Goal: Task Accomplishment & Management: Manage account settings

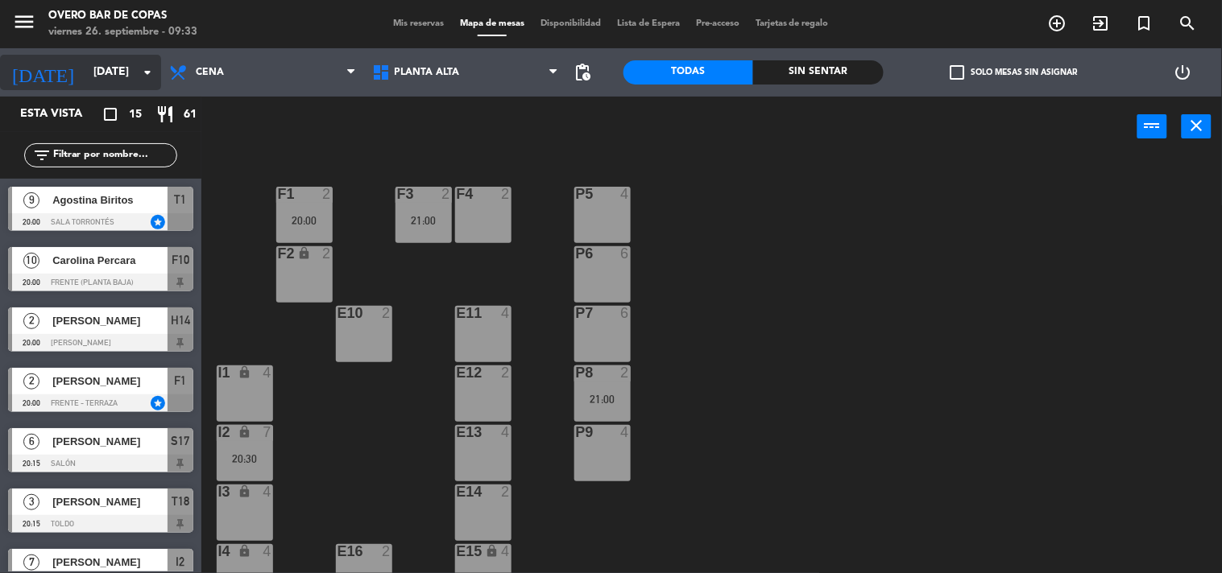
click at [123, 77] on input "[DATE]" at bounding box center [161, 72] width 153 height 29
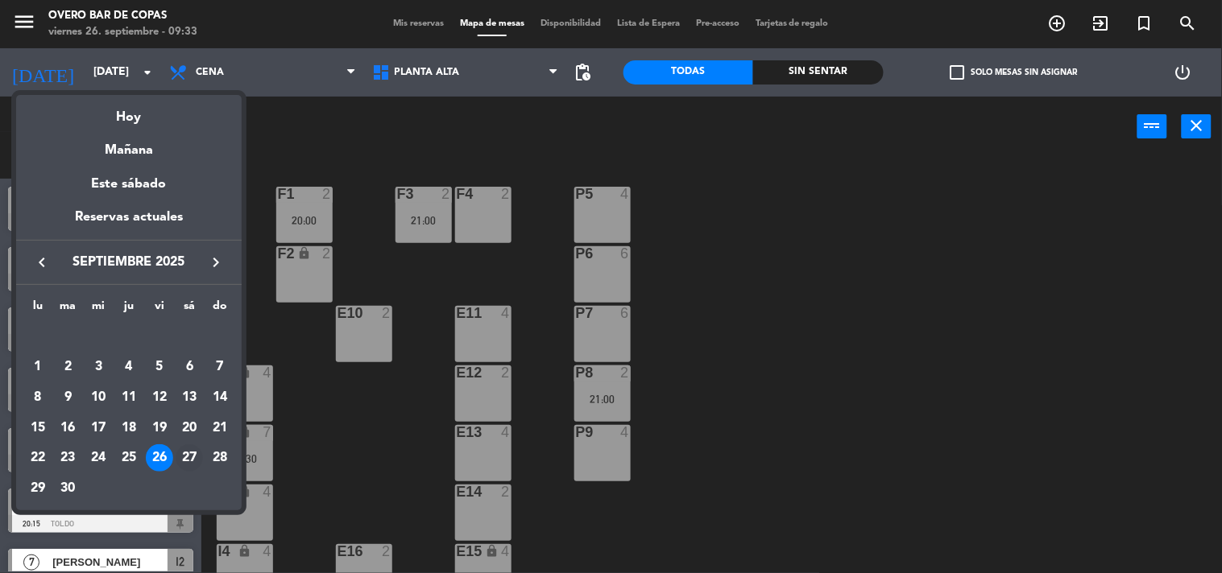
click at [188, 457] on div "27" at bounding box center [189, 458] width 27 height 27
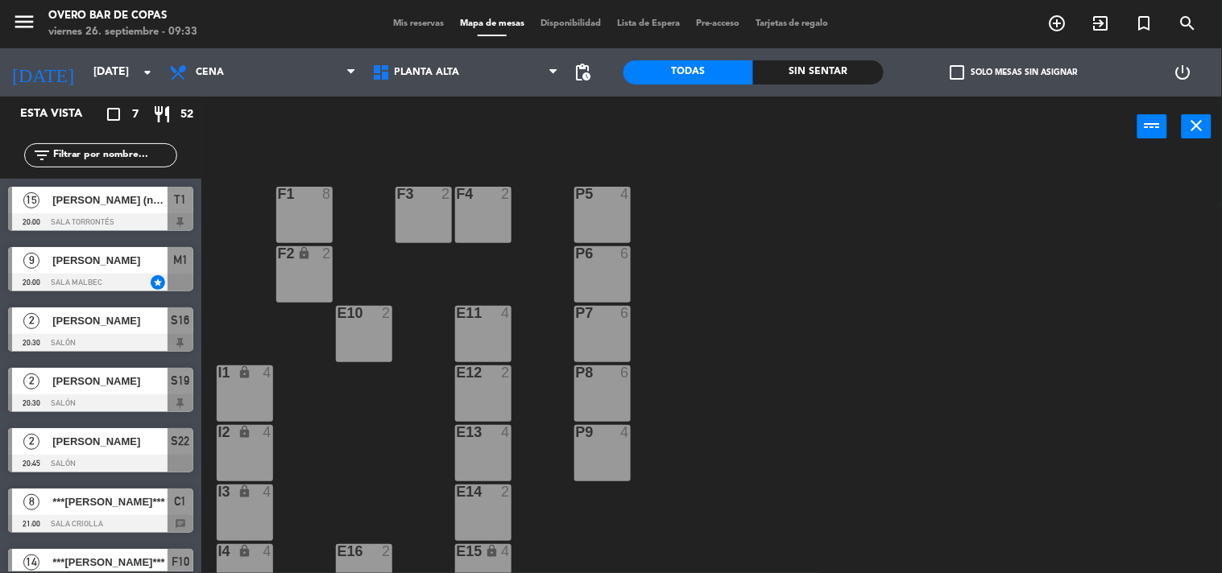
click at [137, 196] on span "[PERSON_NAME] (nuevo socio)" at bounding box center [109, 200] width 115 height 17
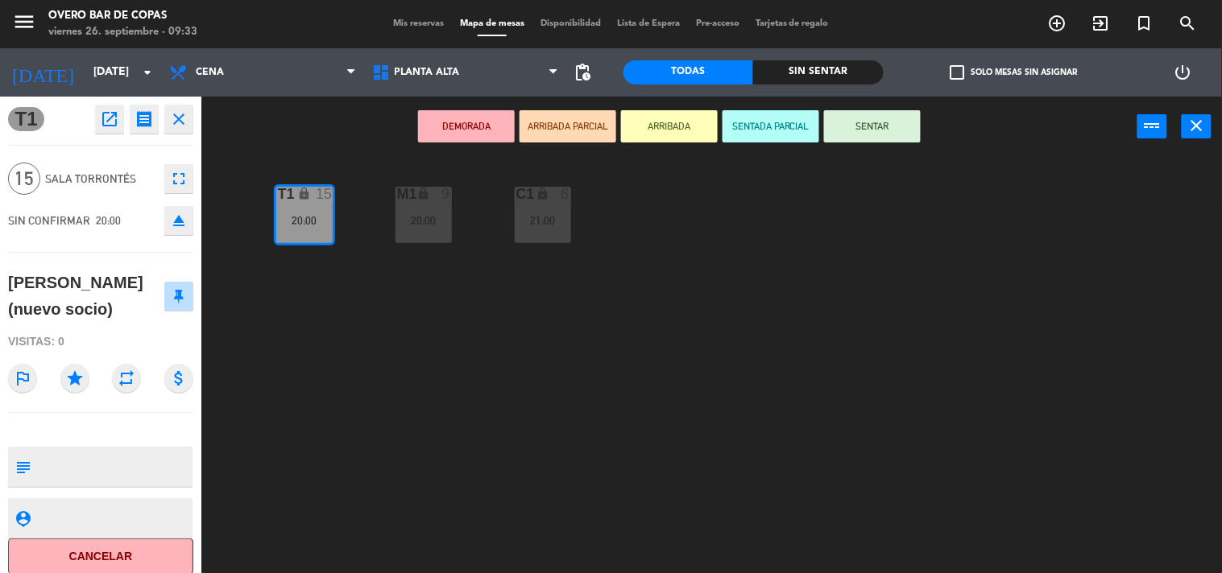
click at [116, 123] on icon "open_in_new" at bounding box center [109, 119] width 19 height 19
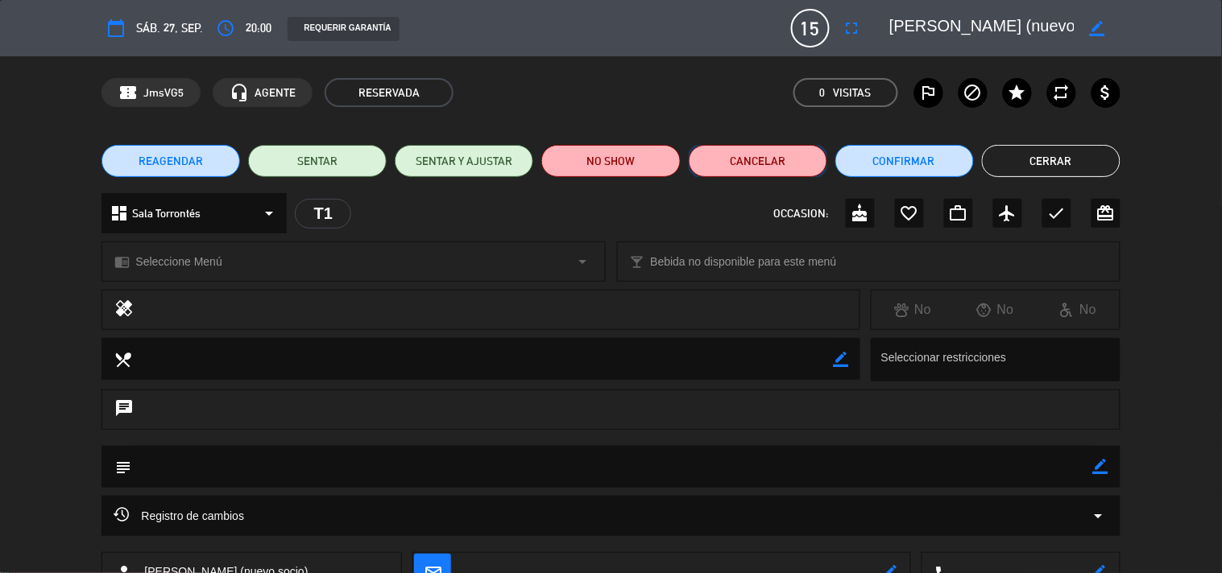
click at [790, 159] on button "Cancelar" at bounding box center [758, 161] width 139 height 32
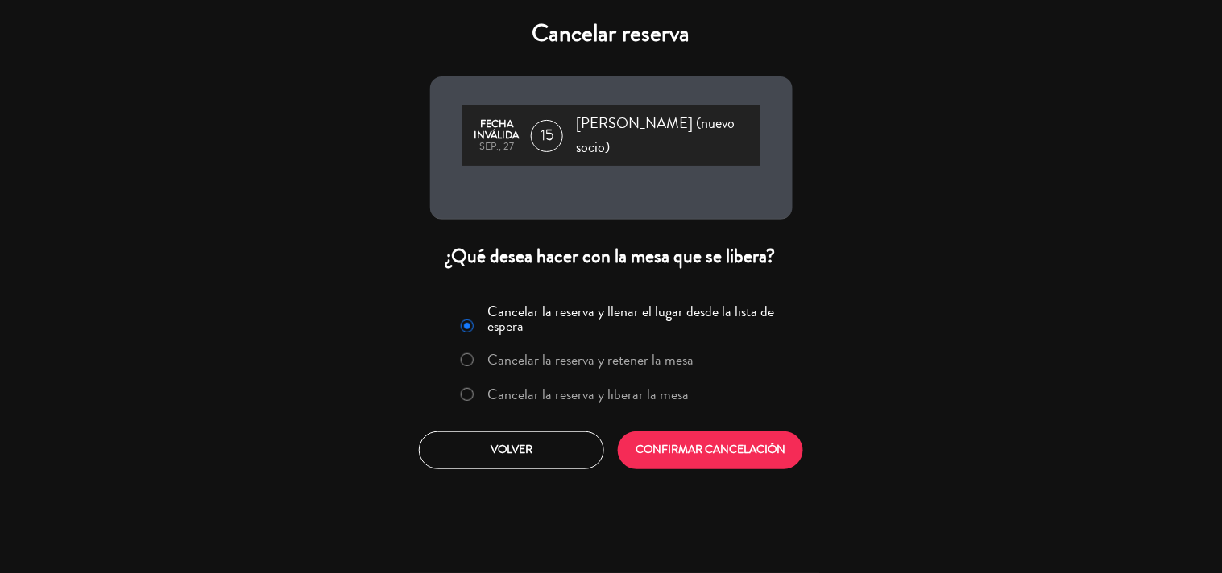
click at [558, 387] on label "Cancelar la reserva y liberar la mesa" at bounding box center [587, 394] width 201 height 14
click at [712, 440] on button "CONFIRMAR CANCELACIÓN" at bounding box center [710, 451] width 185 height 38
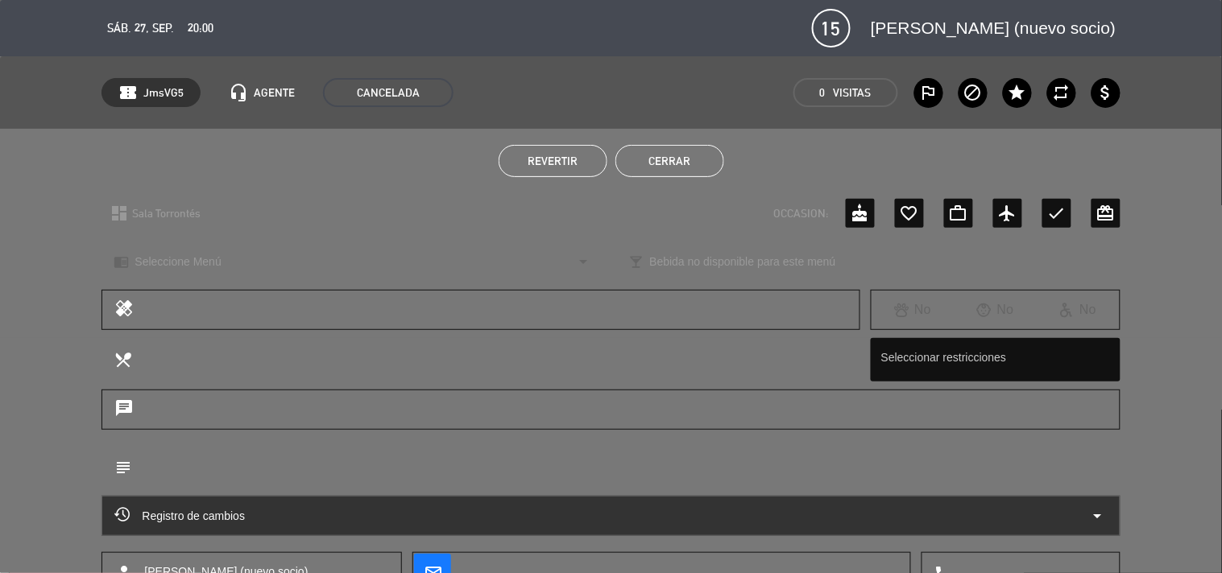
click at [699, 159] on button "Cerrar" at bounding box center [669, 161] width 109 height 32
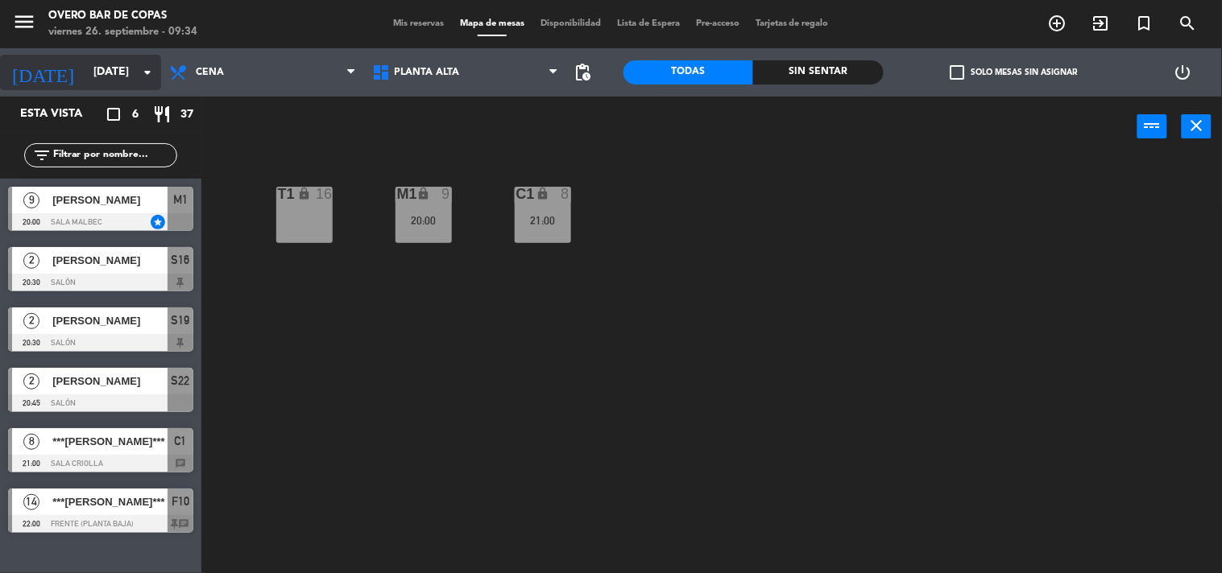
click at [139, 72] on icon "arrow_drop_down" at bounding box center [147, 72] width 19 height 19
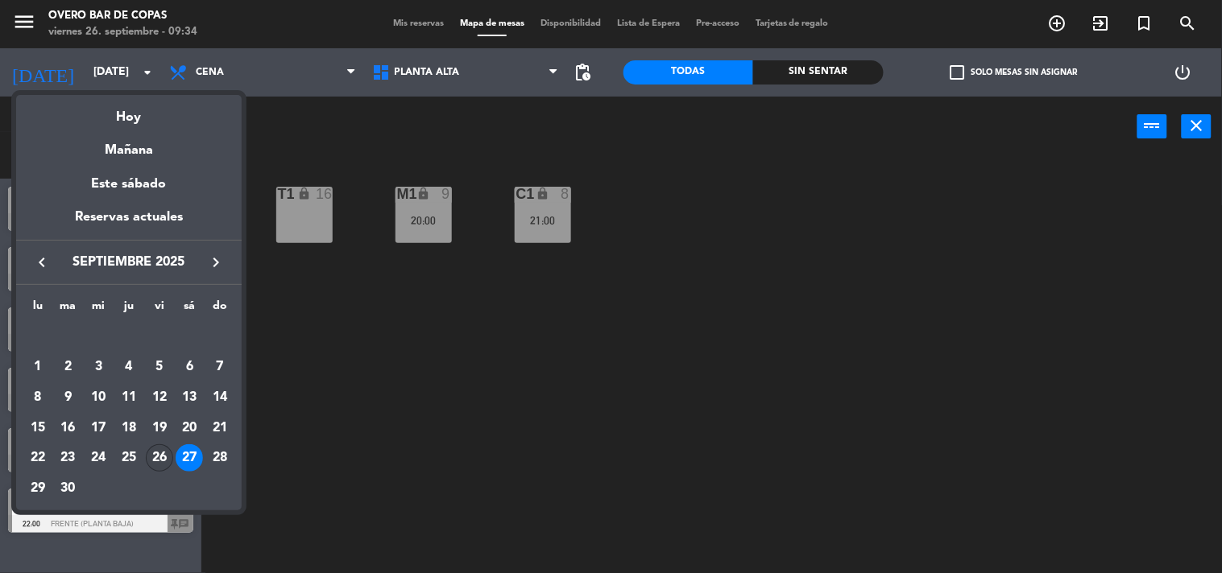
click at [158, 461] on div "26" at bounding box center [159, 458] width 27 height 27
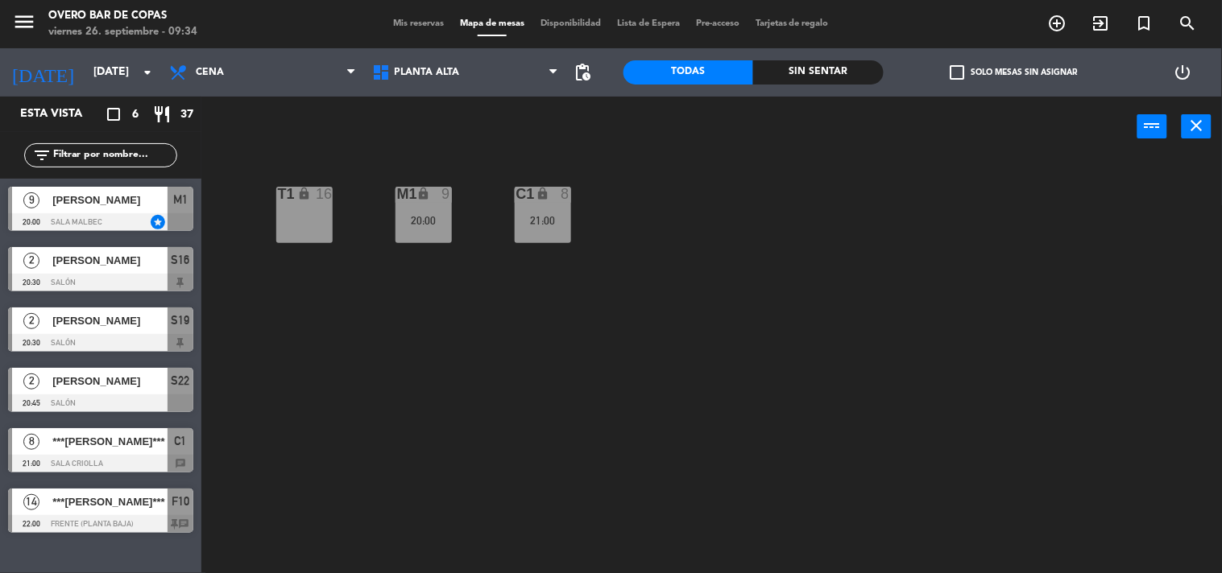
type input "[DATE]"
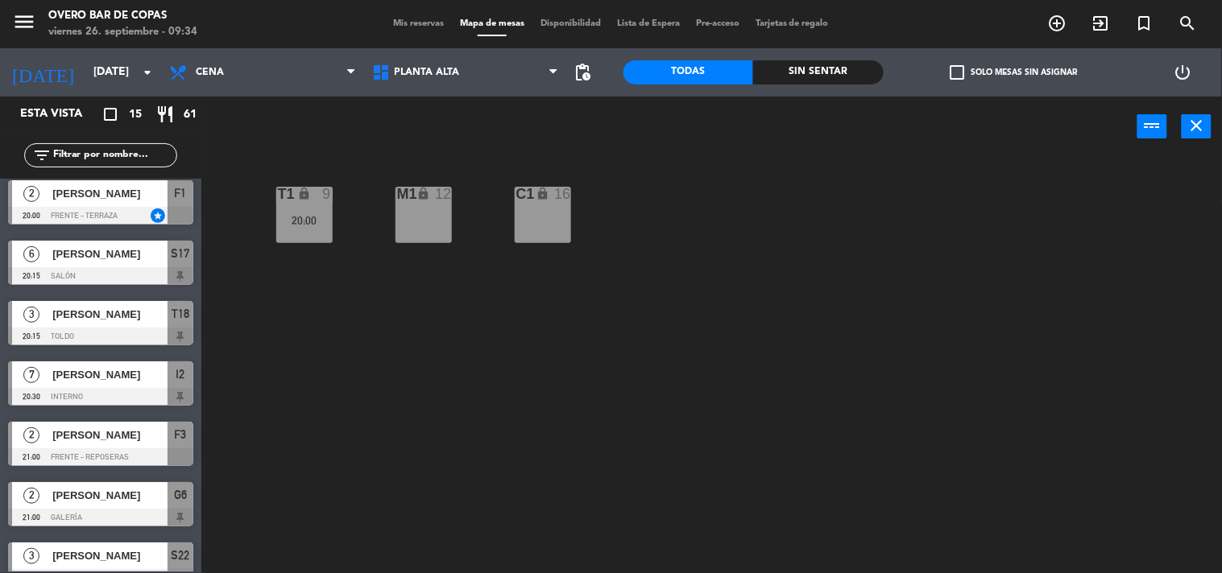
scroll to position [185, 0]
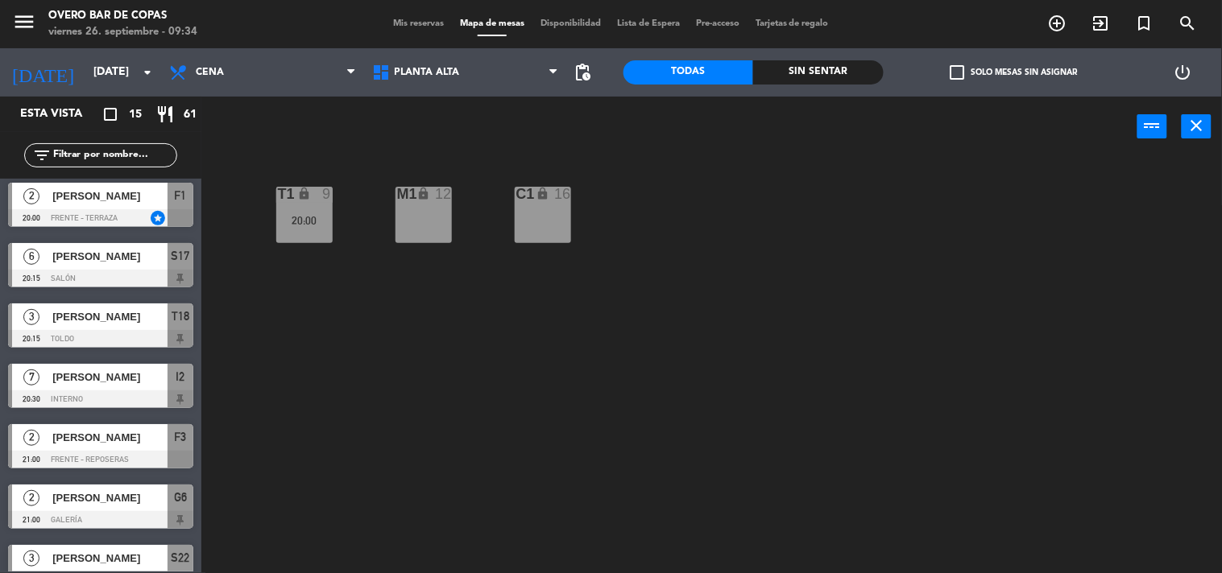
click at [129, 264] on span "[PERSON_NAME]" at bounding box center [109, 256] width 115 height 17
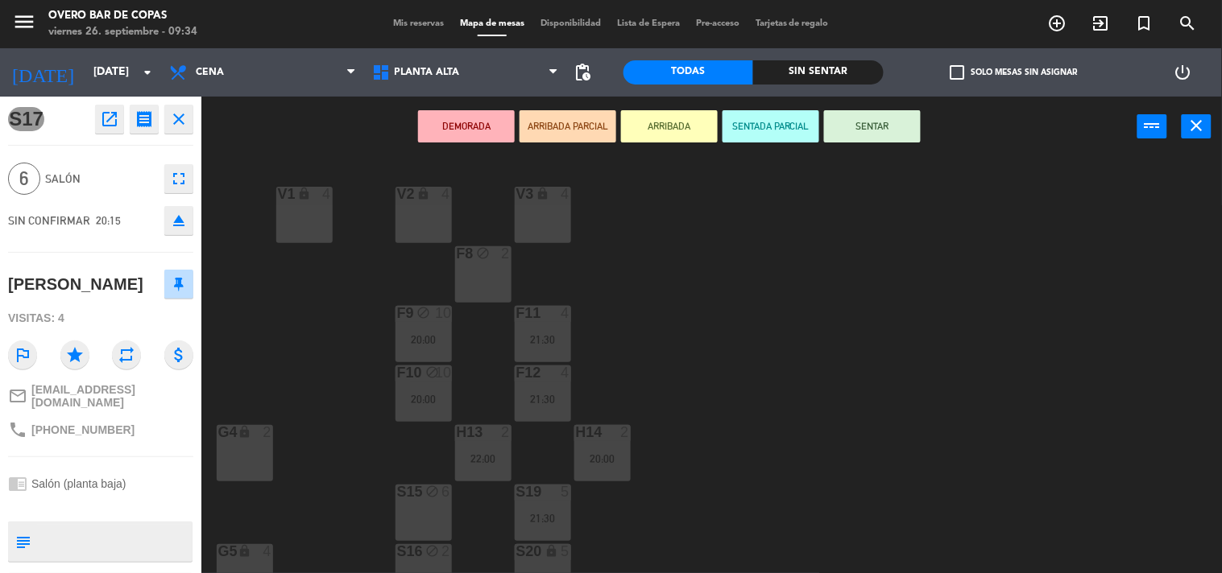
click at [300, 354] on div "V1 lock 4 V2 lock 4 V3 lock 4 F8 block 2 F9 block 10 20:00 F11 4 21:30 F10 bloc…" at bounding box center [717, 366] width 1008 height 416
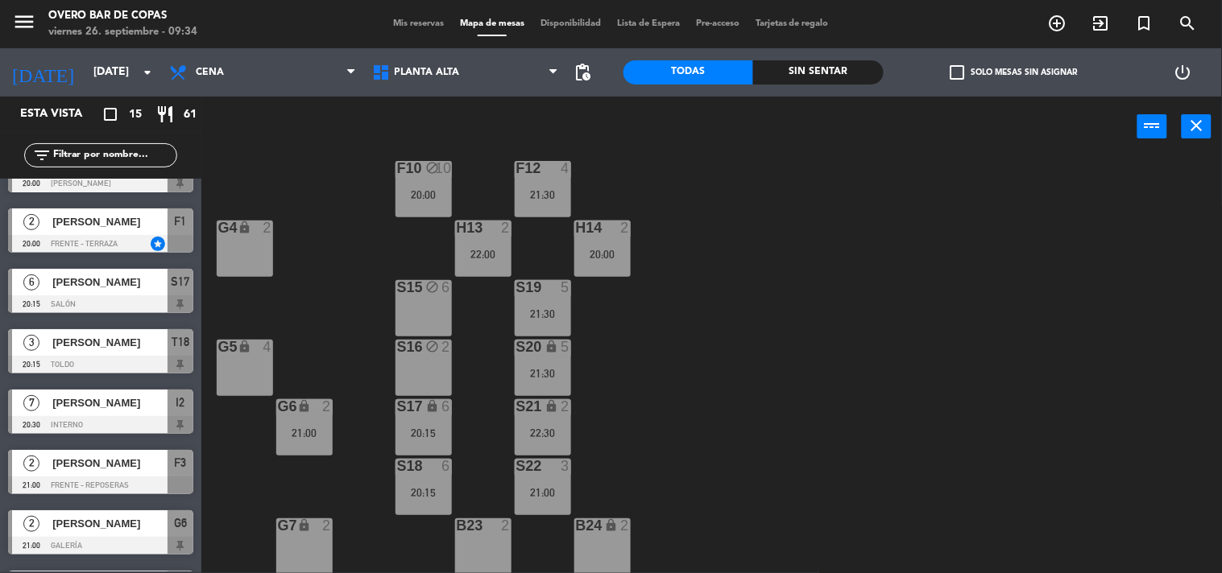
scroll to position [0, 0]
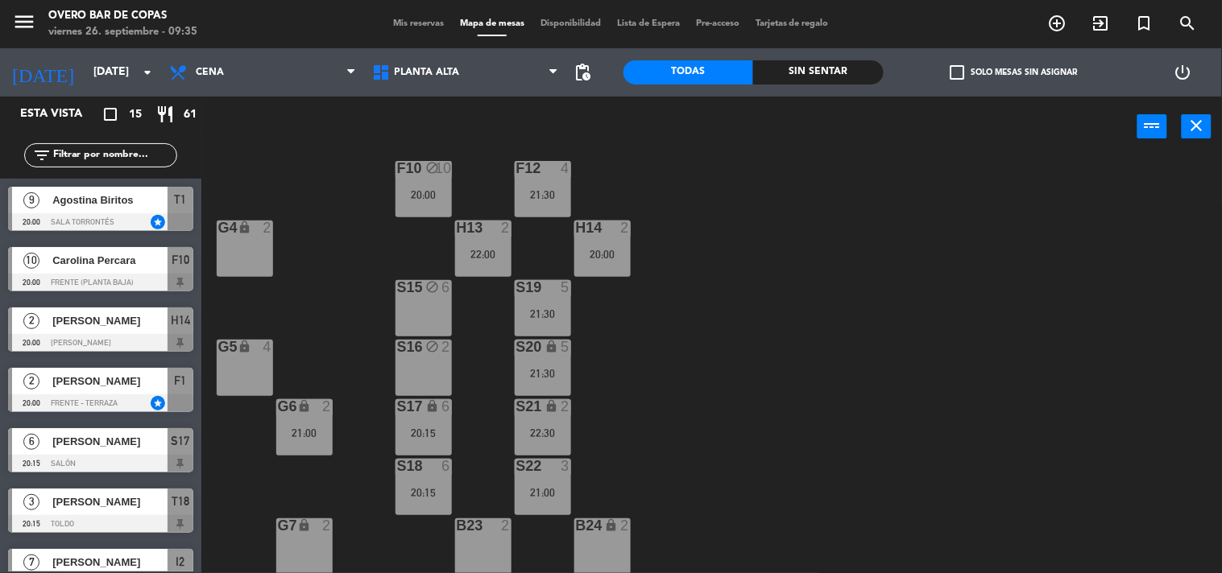
click at [842, 349] on div "V1 lock 4 V2 lock 4 V3 lock 4 F8 block 2 F9 block 10 20:00 F11 4 21:30 F10 bloc…" at bounding box center [717, 366] width 1008 height 416
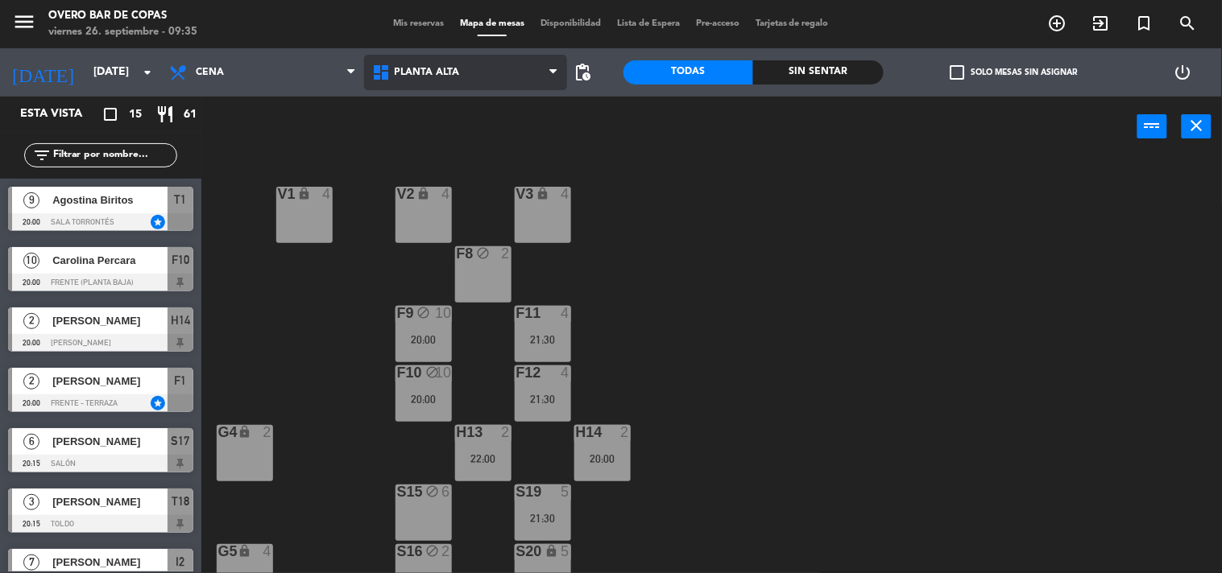
click at [493, 77] on span "Planta Alta" at bounding box center [465, 72] width 203 height 35
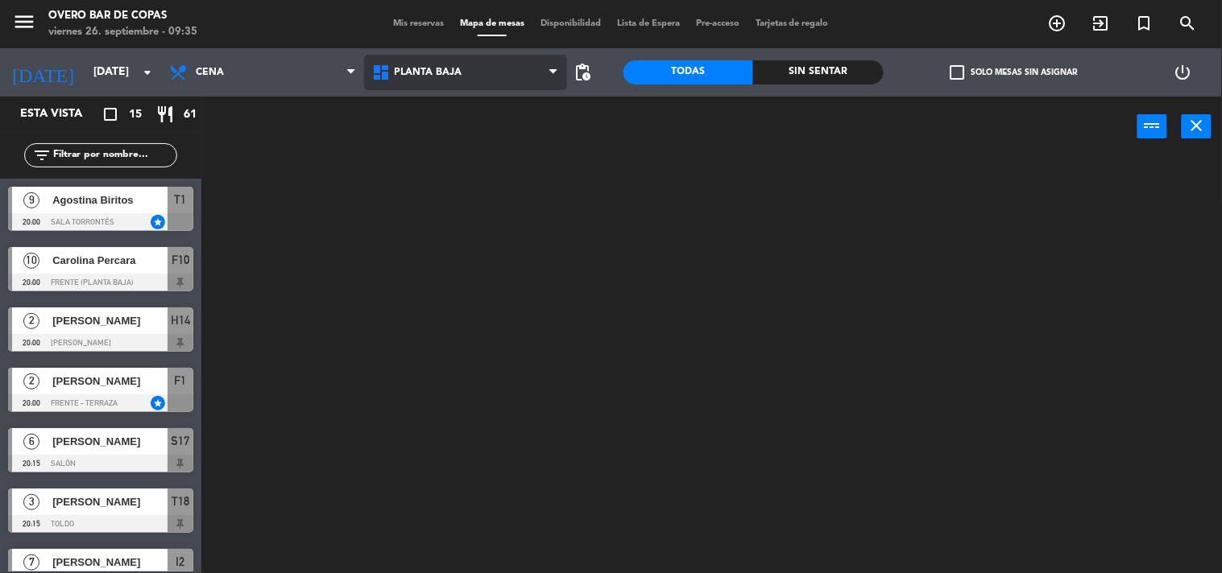
click at [504, 151] on ng-component "menu Overo Bar de Copas [DATE] 26. septiembre - 09:35 Mis reservas Mapa de mesa…" at bounding box center [611, 287] width 1222 height 574
click at [502, 81] on span "Planta Baja" at bounding box center [465, 72] width 203 height 35
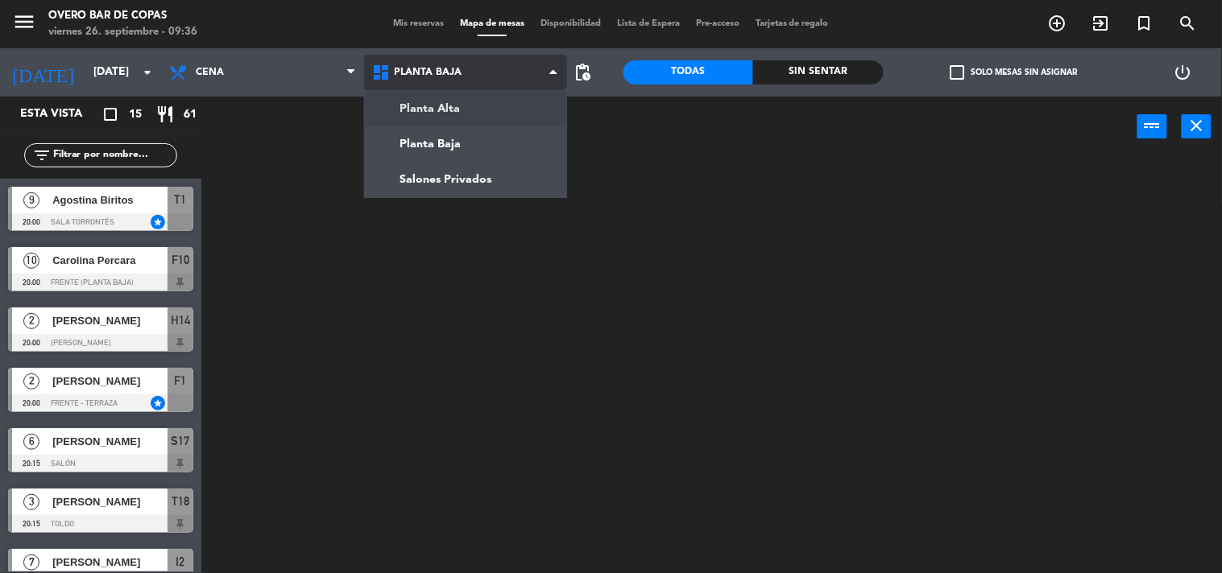
click at [502, 108] on ng-component "menu Overo Bar de Copas [DATE] 26. septiembre - 09:36 Mis reservas Mapa de mesa…" at bounding box center [611, 287] width 1222 height 574
